Goal: Check status

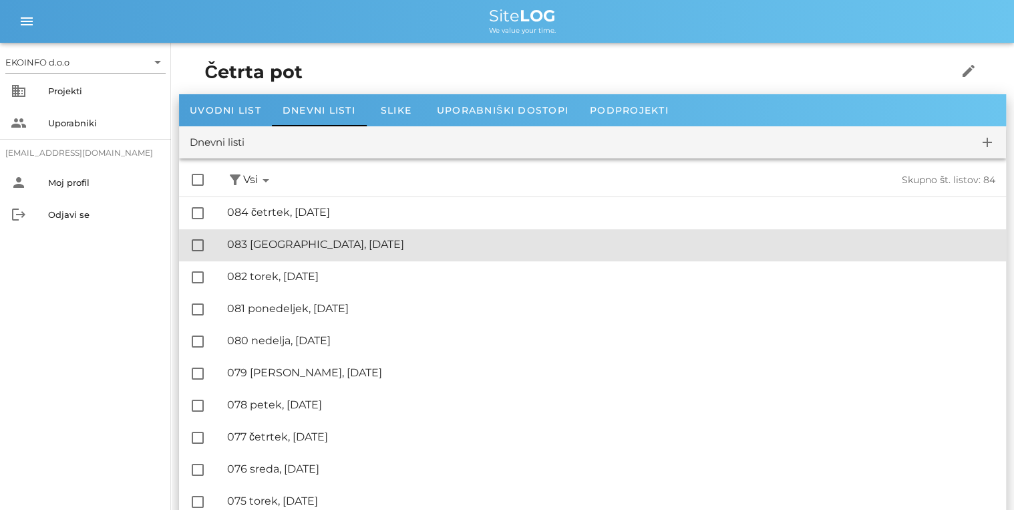
click at [283, 251] on div "🔏 083 sreda, [DATE] ✓ Podpisal: Nadzornik ✓ Podpisal: Sestavljalec ✓ Podpisal: …" at bounding box center [611, 245] width 768 height 30
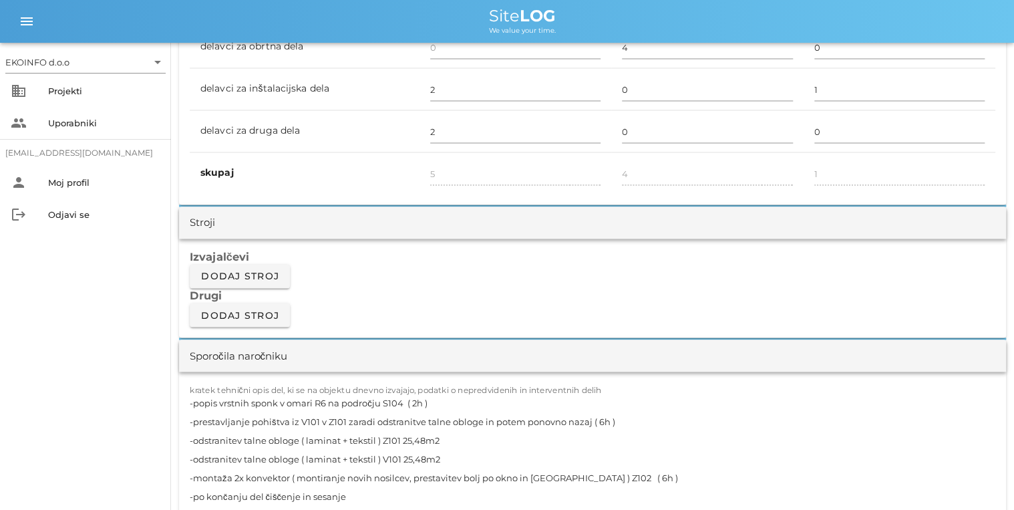
scroll to position [1122, 0]
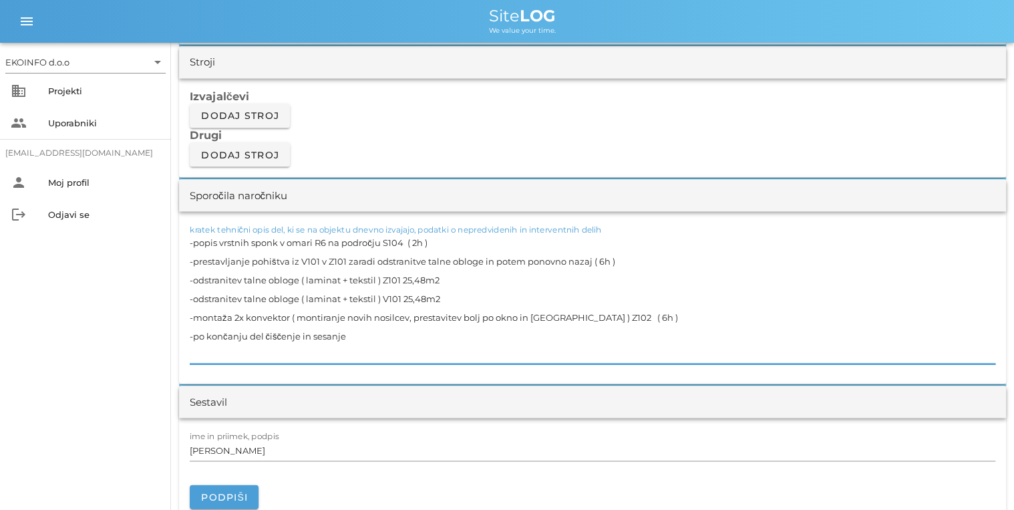
drag, startPoint x: 397, startPoint y: 240, endPoint x: 194, endPoint y: 246, distance: 202.5
click at [194, 246] on textarea "-popis vrstnih sponk v omari R6 na področju S104 ( 2h ) -prestavljanje pohištva…" at bounding box center [593, 297] width 806 height 131
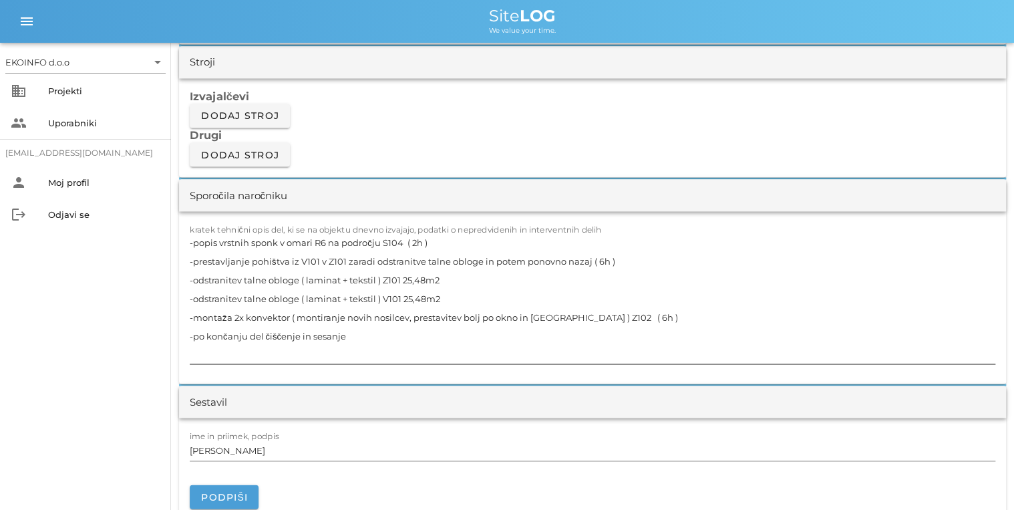
click at [212, 262] on textarea "-popis vrstnih sponk v omari R6 na področju S104 ( 2h ) -prestavljanje pohištva…" at bounding box center [593, 297] width 806 height 131
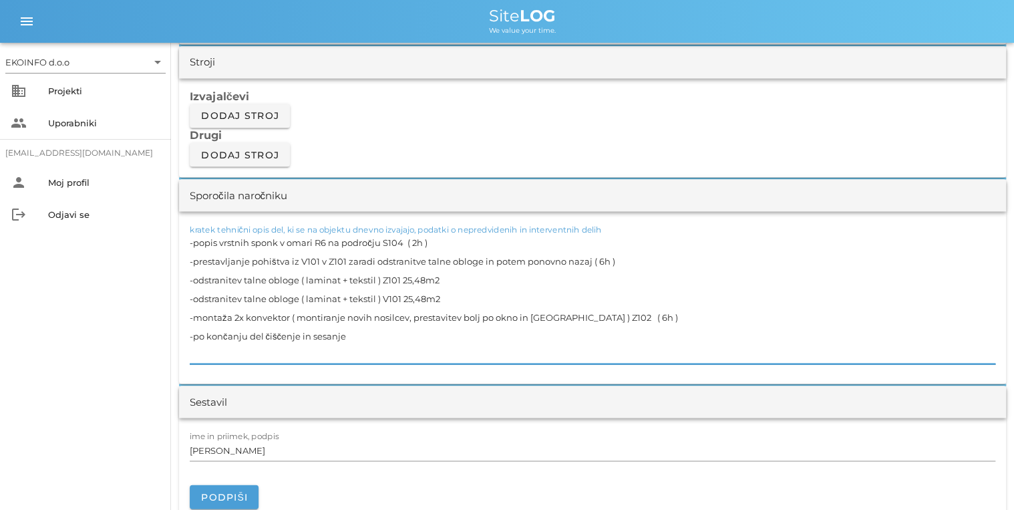
drag, startPoint x: 193, startPoint y: 256, endPoint x: 588, endPoint y: 255, distance: 394.8
click at [588, 255] on textarea "-popis vrstnih sponk v omari R6 na področju S104 ( 2h ) -prestavljanje pohištva…" at bounding box center [593, 297] width 806 height 131
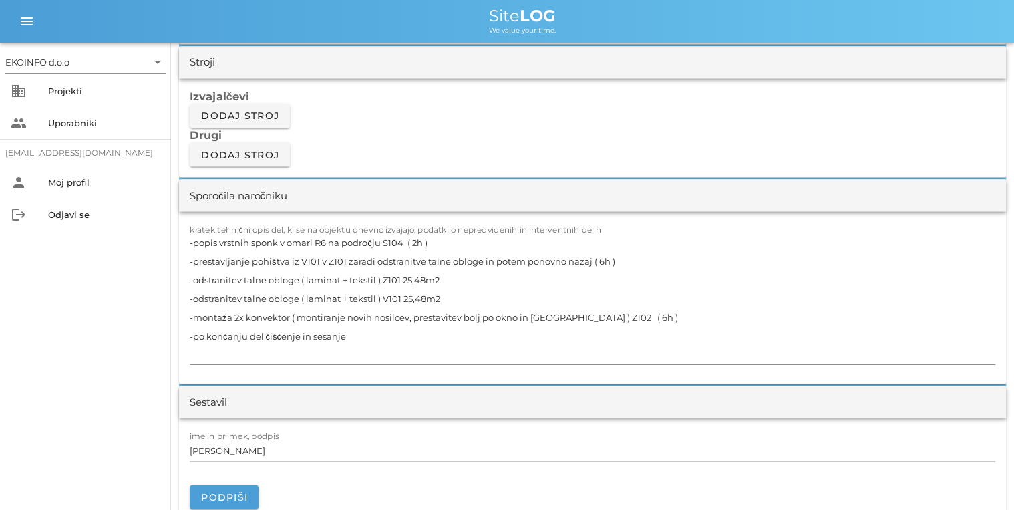
click at [268, 323] on textarea "-popis vrstnih sponk v omari R6 na področju S104 ( 2h ) -prestavljanje pohištva…" at bounding box center [593, 297] width 806 height 131
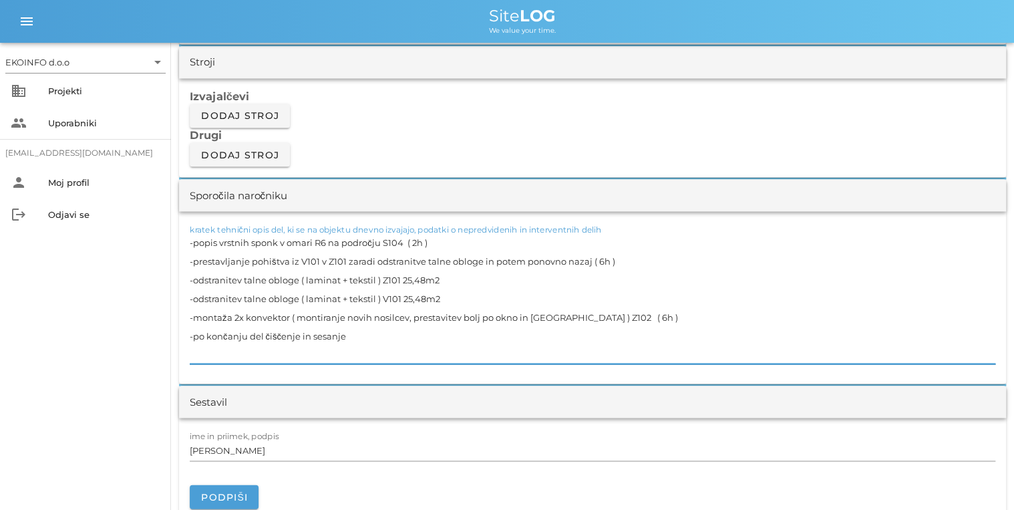
drag, startPoint x: 194, startPoint y: 316, endPoint x: 593, endPoint y: 316, distance: 398.8
click at [593, 316] on textarea "-popis vrstnih sponk v omari R6 na področju S104 ( 2h ) -prestavljanje pohištva…" at bounding box center [593, 297] width 806 height 131
click at [293, 347] on textarea "-popis vrstnih sponk v omari R6 na področju S104 ( 2h ) -prestavljanje pohištva…" at bounding box center [593, 297] width 806 height 131
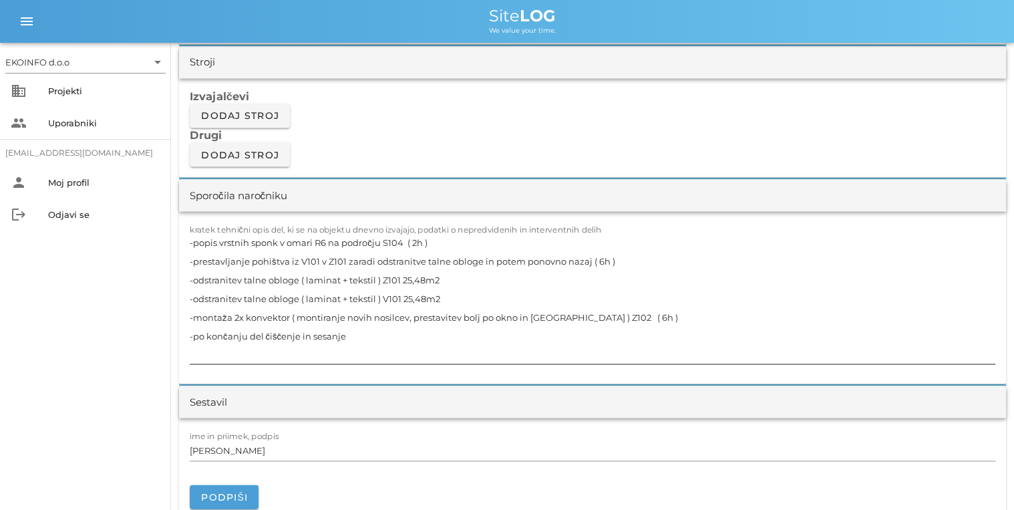
click at [529, 266] on textarea "-popis vrstnih sponk v omari R6 na področju S104 ( 2h ) -prestavljanje pohištva…" at bounding box center [593, 297] width 806 height 131
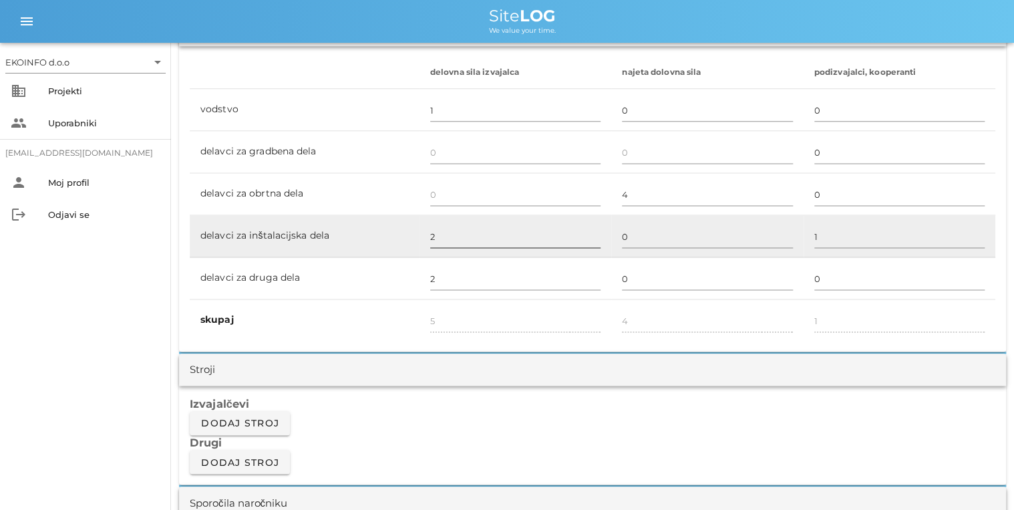
scroll to position [802, 0]
